Goal: Task Accomplishment & Management: Use online tool/utility

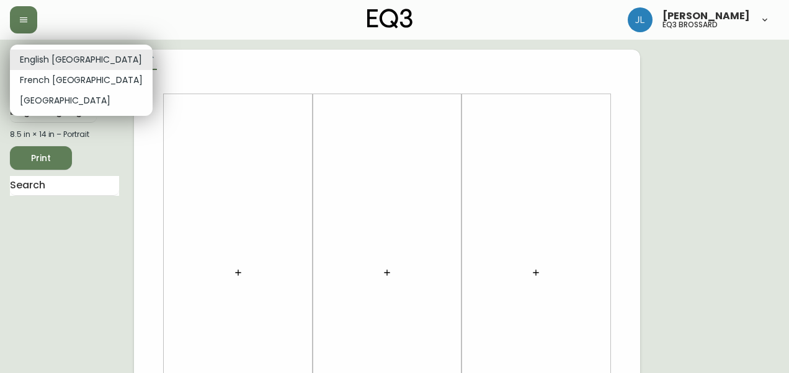
click at [61, 80] on li "French Canada" at bounding box center [81, 80] width 143 height 20
type input "fr_CA"
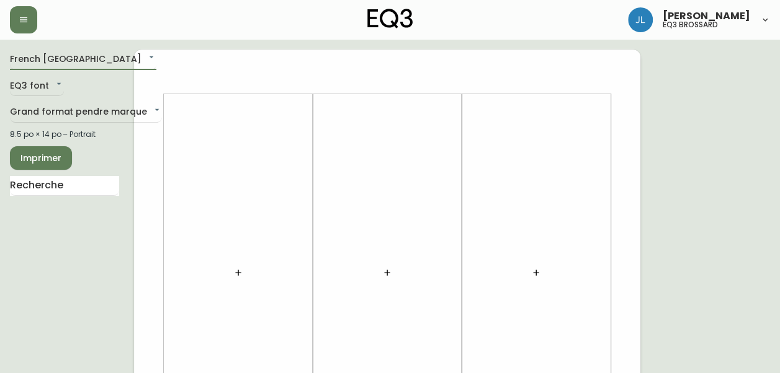
click at [234, 274] on icon "button" at bounding box center [238, 273] width 10 height 10
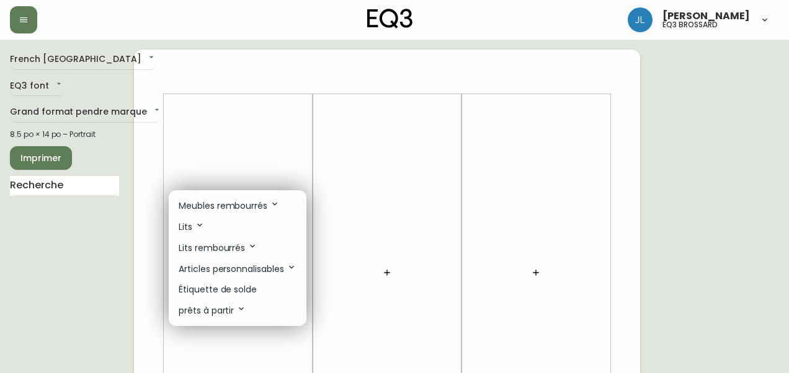
click at [238, 287] on p "Étiquette de solde" at bounding box center [218, 289] width 78 height 13
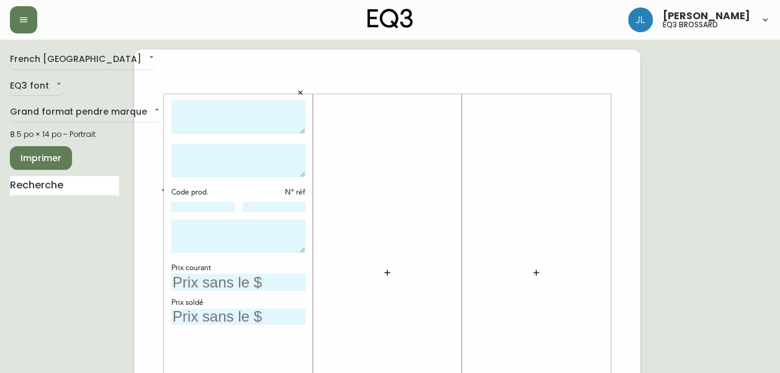
click at [380, 276] on button "button" at bounding box center [387, 272] width 25 height 25
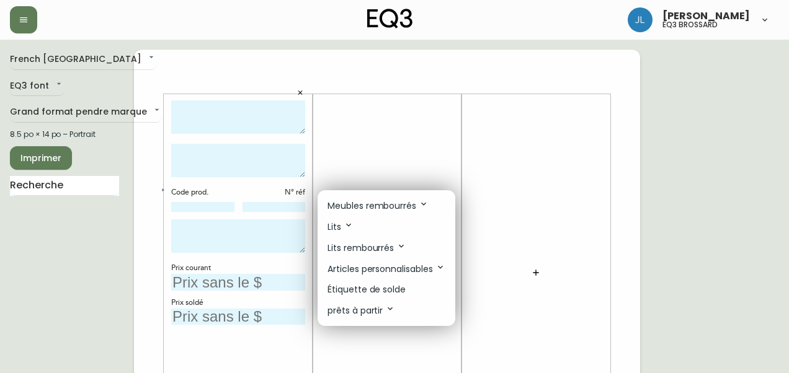
click at [393, 293] on p "Étiquette de solde" at bounding box center [366, 289] width 78 height 13
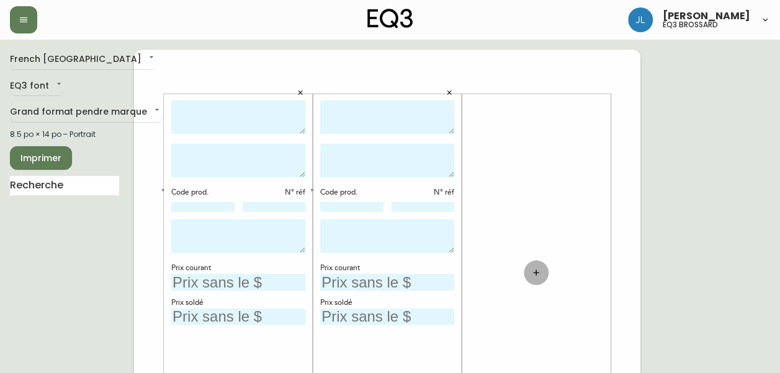
click at [538, 275] on icon "button" at bounding box center [536, 273] width 10 height 10
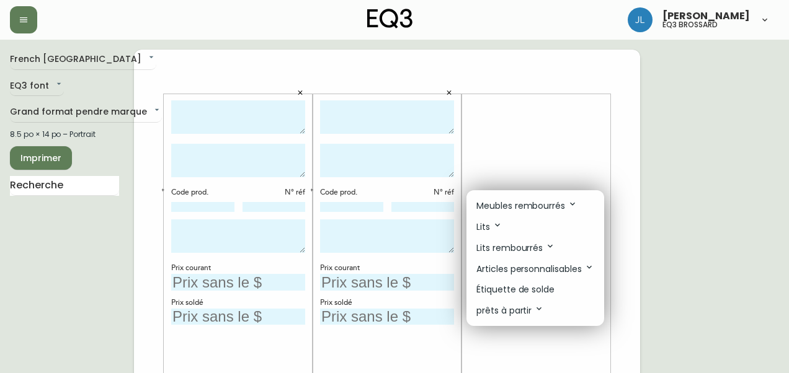
click at [541, 292] on p "Étiquette de solde" at bounding box center [515, 289] width 78 height 13
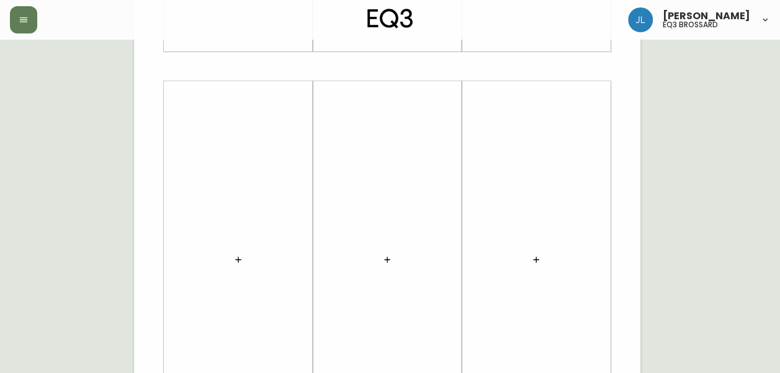
scroll to position [401, 0]
click at [233, 251] on button "button" at bounding box center [238, 259] width 25 height 25
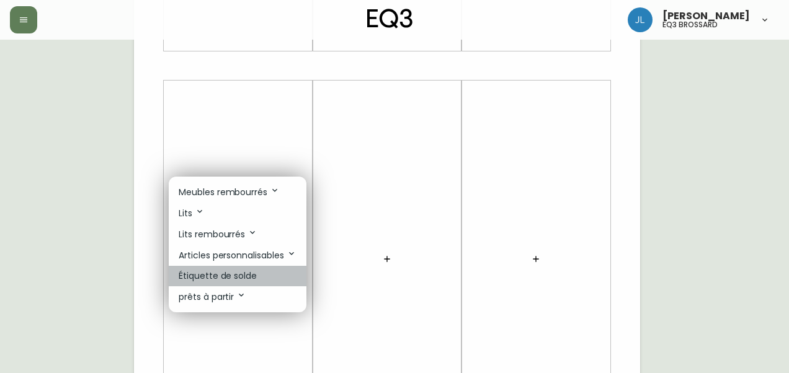
click at [232, 280] on p "Étiquette de solde" at bounding box center [218, 276] width 78 height 13
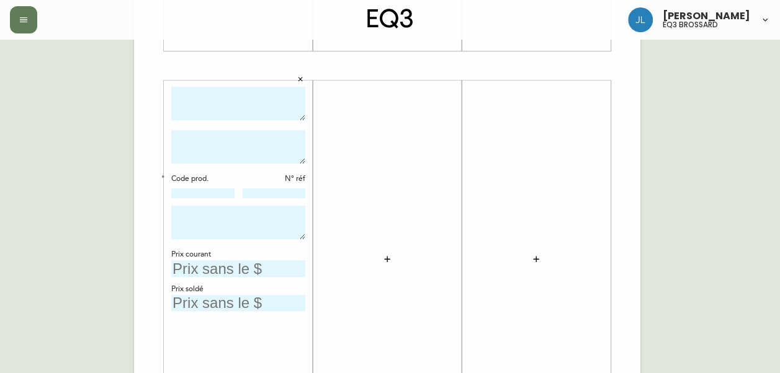
click at [386, 257] on icon "button" at bounding box center [387, 259] width 10 height 10
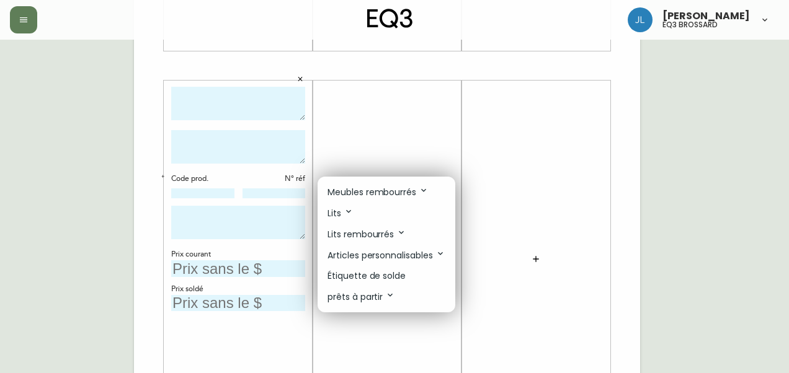
click at [378, 278] on p "Étiquette de solde" at bounding box center [366, 276] width 78 height 13
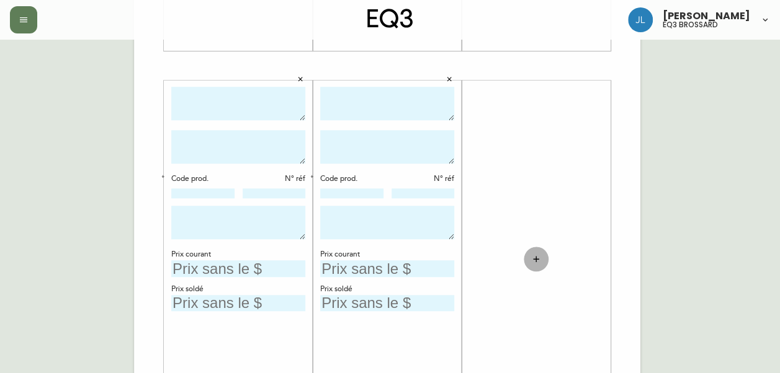
click at [540, 265] on button "button" at bounding box center [535, 259] width 25 height 25
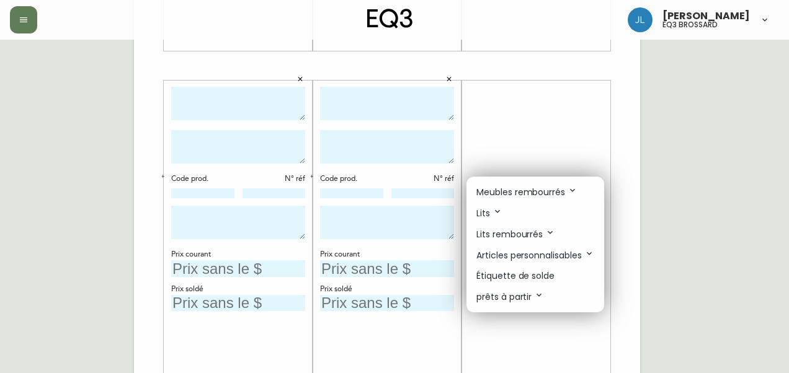
click at [514, 279] on p "Étiquette de solde" at bounding box center [515, 276] width 78 height 13
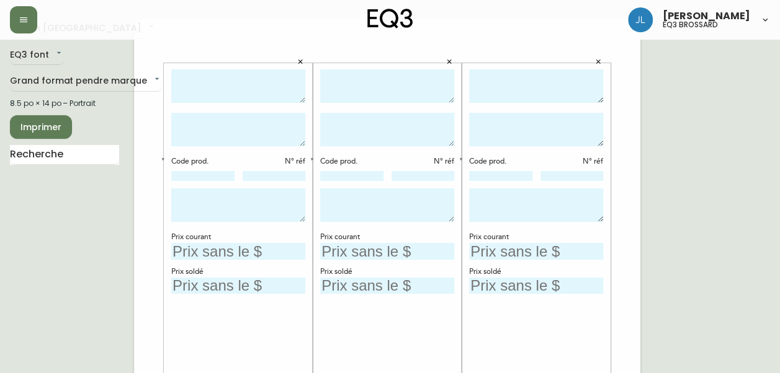
scroll to position [0, 0]
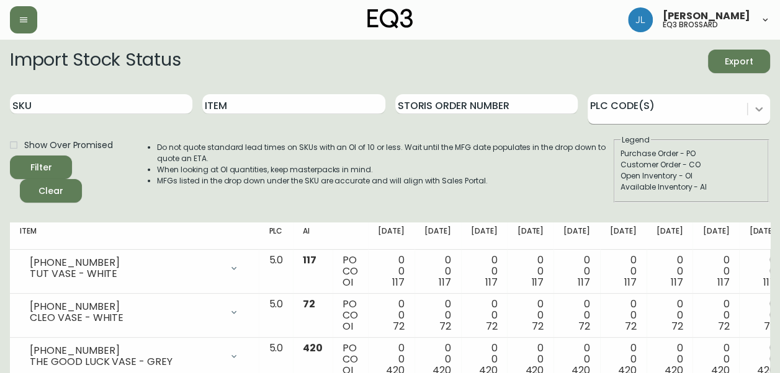
click at [763, 107] on icon at bounding box center [758, 109] width 12 height 12
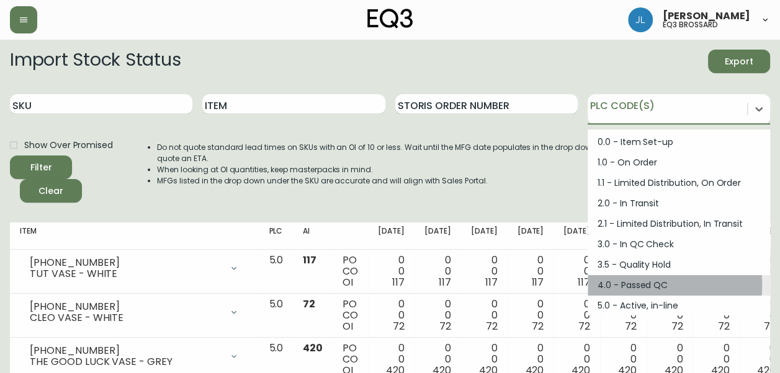
click at [636, 285] on div "4.0 - Passed QC" at bounding box center [678, 285] width 182 height 20
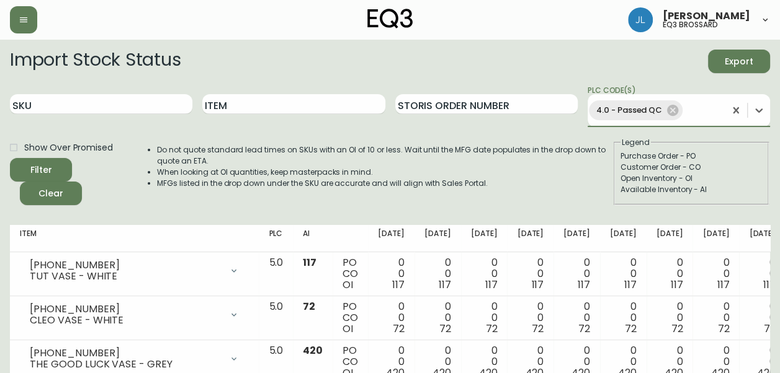
click at [10, 158] on button "Filter" at bounding box center [41, 170] width 62 height 24
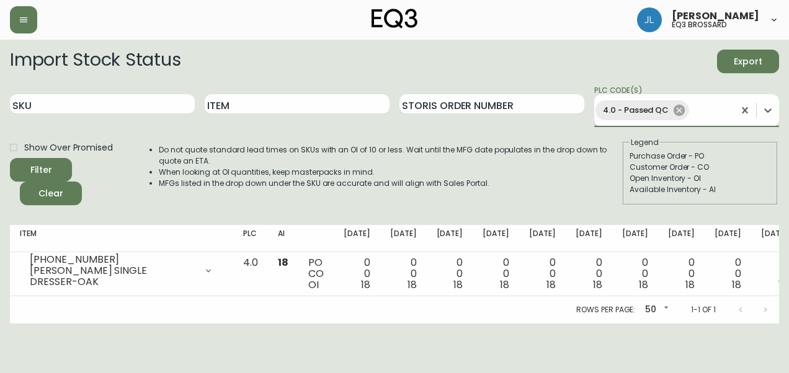
click at [679, 112] on icon at bounding box center [679, 110] width 11 height 11
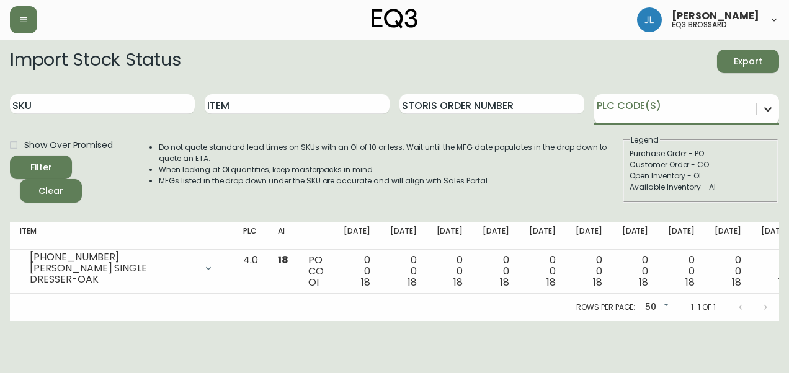
click at [764, 112] on icon at bounding box center [768, 109] width 12 height 12
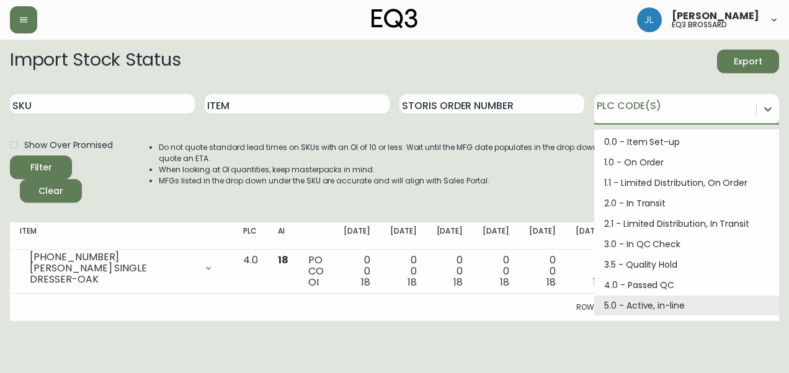
click at [656, 301] on div "5.0 - Active, in-line" at bounding box center [686, 306] width 185 height 20
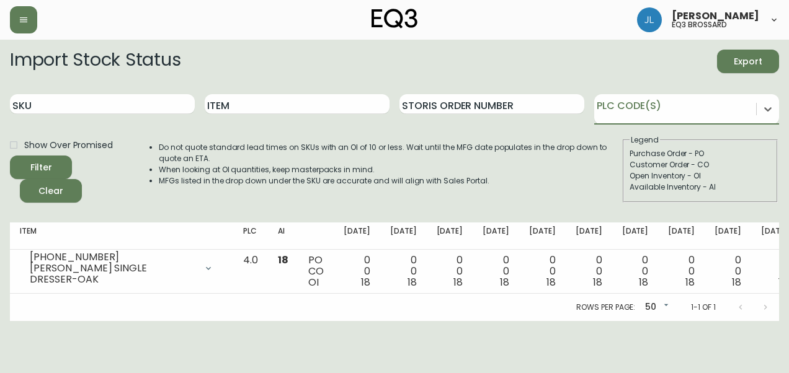
type input "1"
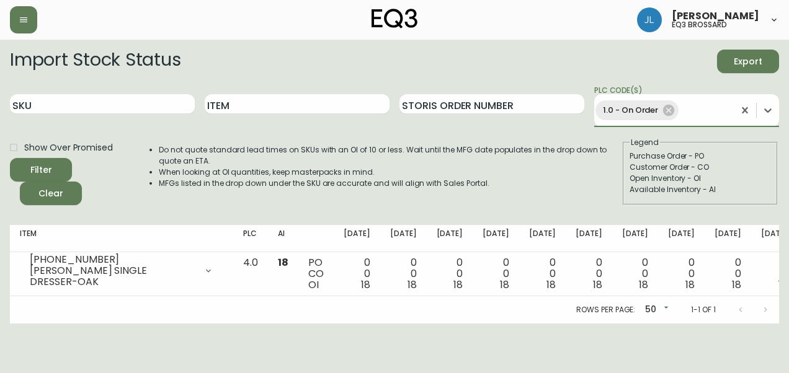
click at [10, 158] on button "Filter" at bounding box center [41, 170] width 62 height 24
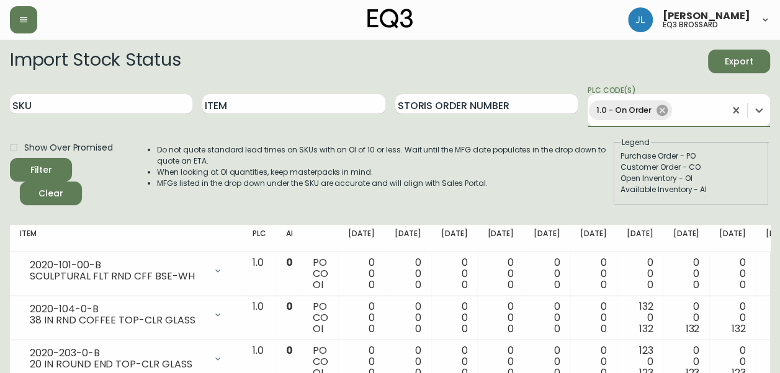
click at [662, 108] on icon at bounding box center [661, 110] width 11 height 11
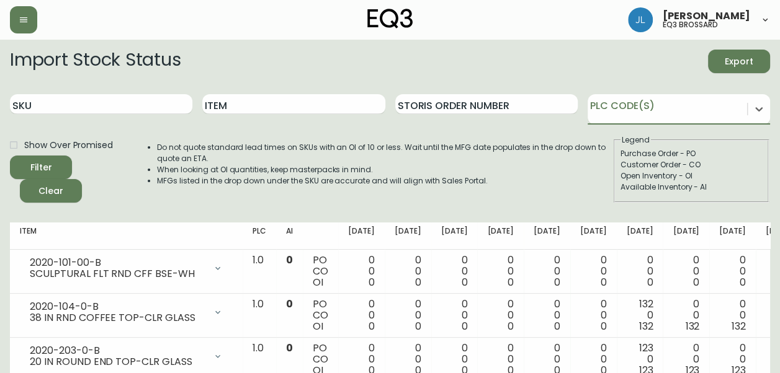
type input "4"
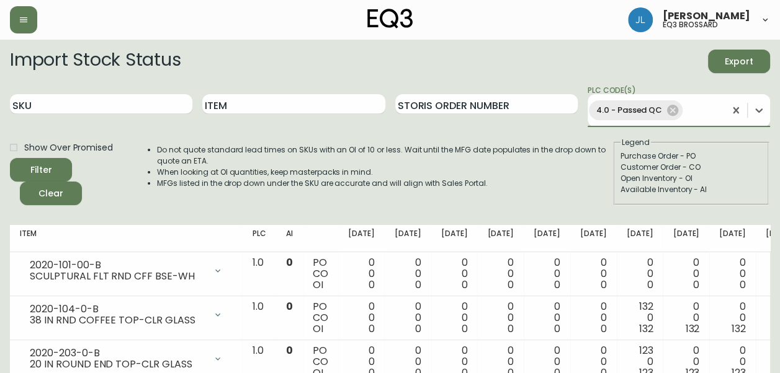
click at [10, 158] on button "Filter" at bounding box center [41, 170] width 62 height 24
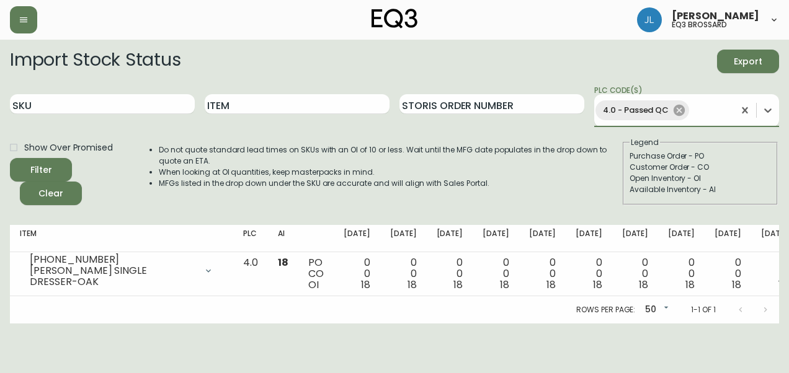
click at [680, 106] on icon at bounding box center [679, 110] width 11 height 11
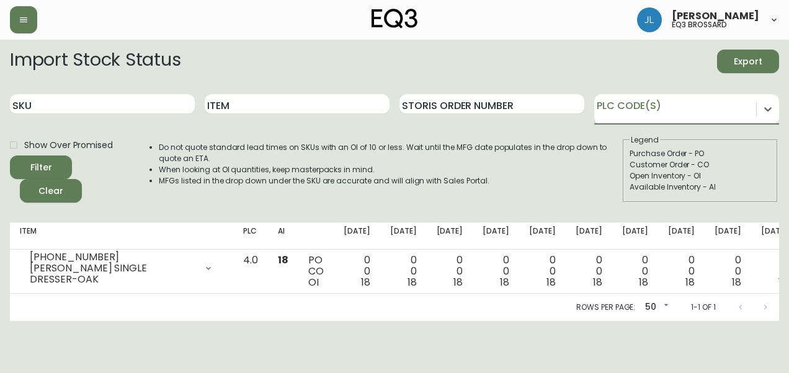
type input "3"
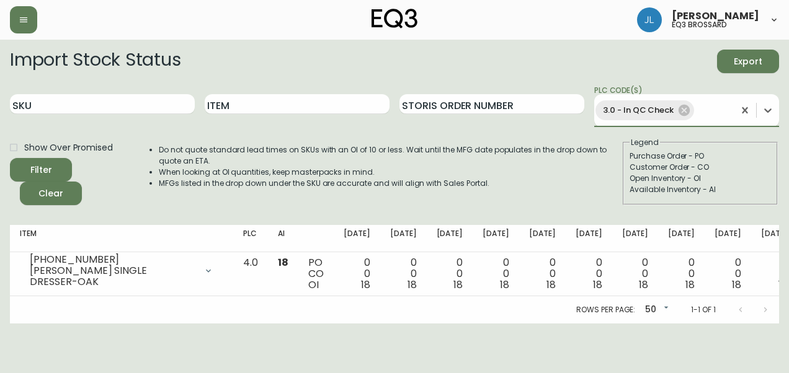
click at [10, 158] on button "Filter" at bounding box center [41, 170] width 62 height 24
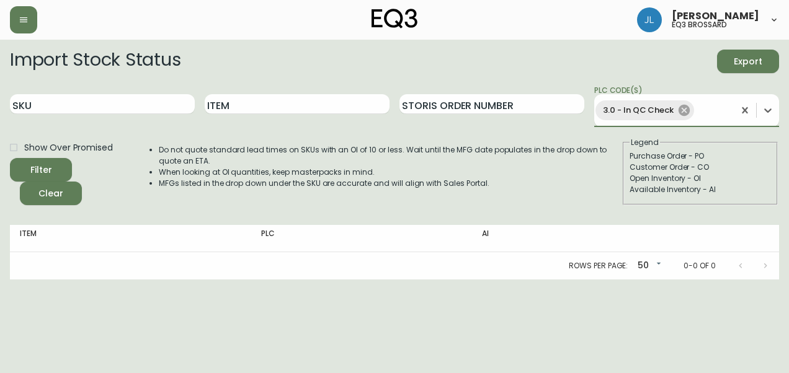
click at [684, 112] on icon at bounding box center [684, 110] width 11 height 11
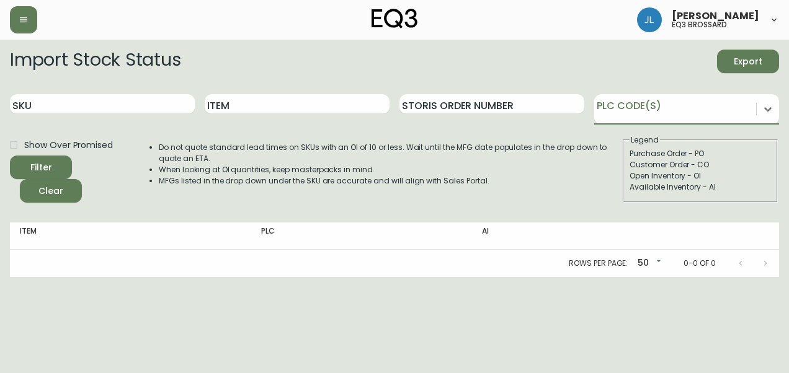
type input "2"
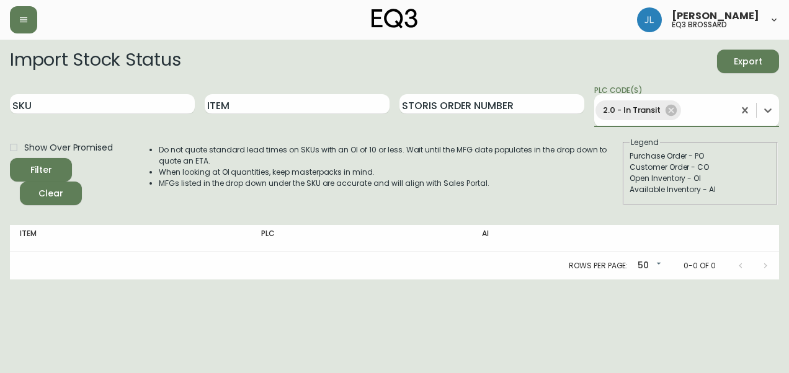
click at [10, 158] on button "Filter" at bounding box center [41, 170] width 62 height 24
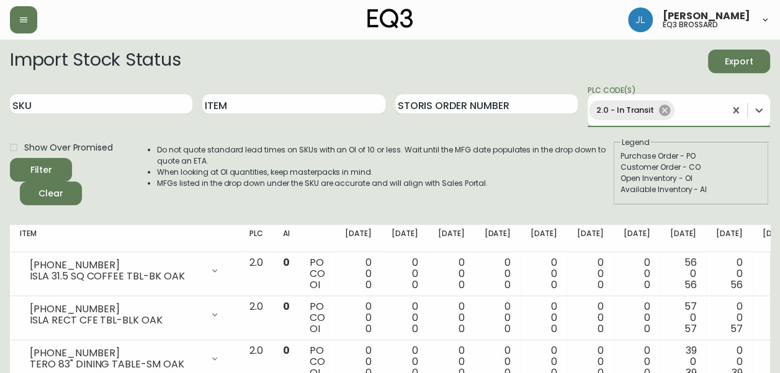
click at [663, 107] on icon at bounding box center [664, 110] width 11 height 11
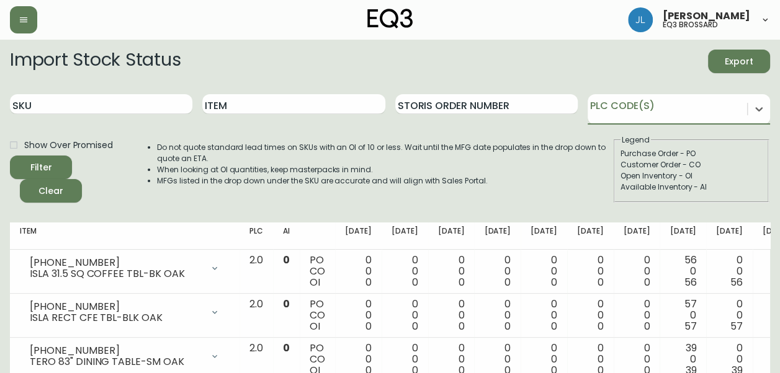
type input "6"
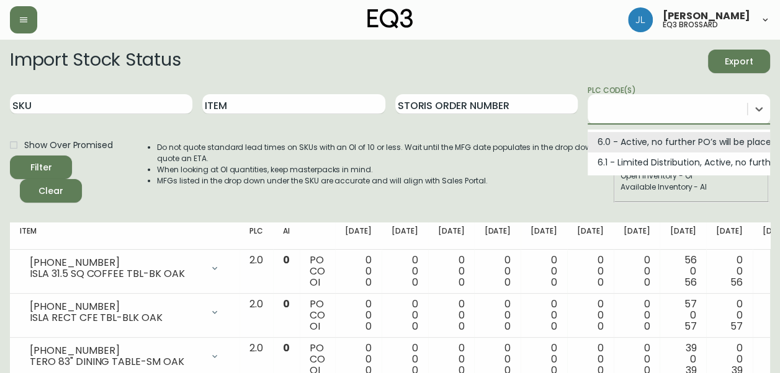
click at [10, 156] on button "Filter" at bounding box center [41, 168] width 62 height 24
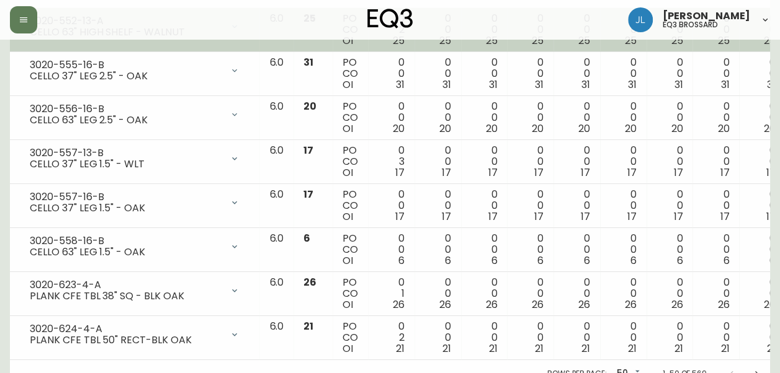
scroll to position [2126, 0]
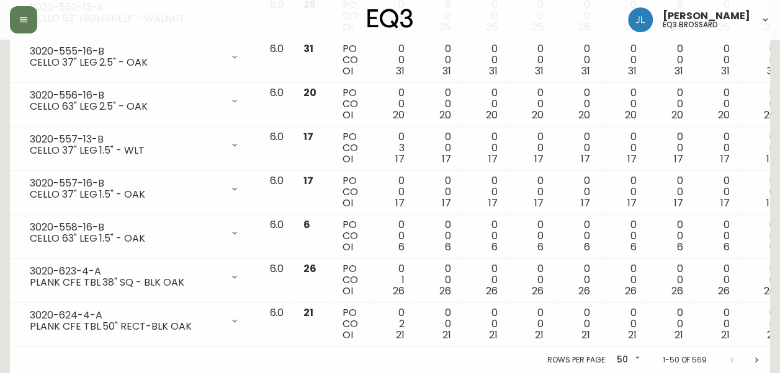
click at [760, 355] on icon "Next page" at bounding box center [756, 360] width 10 height 10
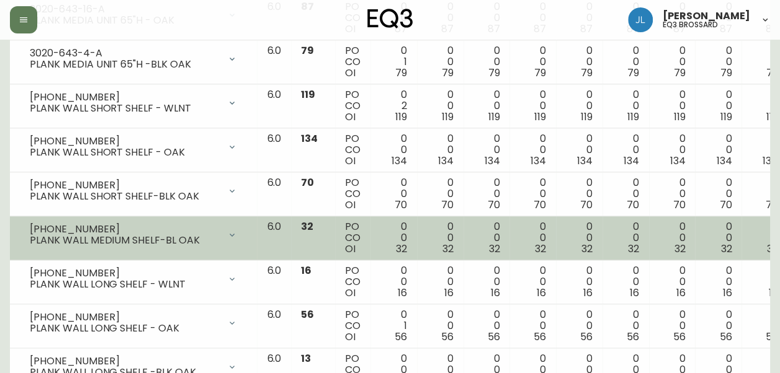
scroll to position [672, 0]
